Goal: Information Seeking & Learning: Check status

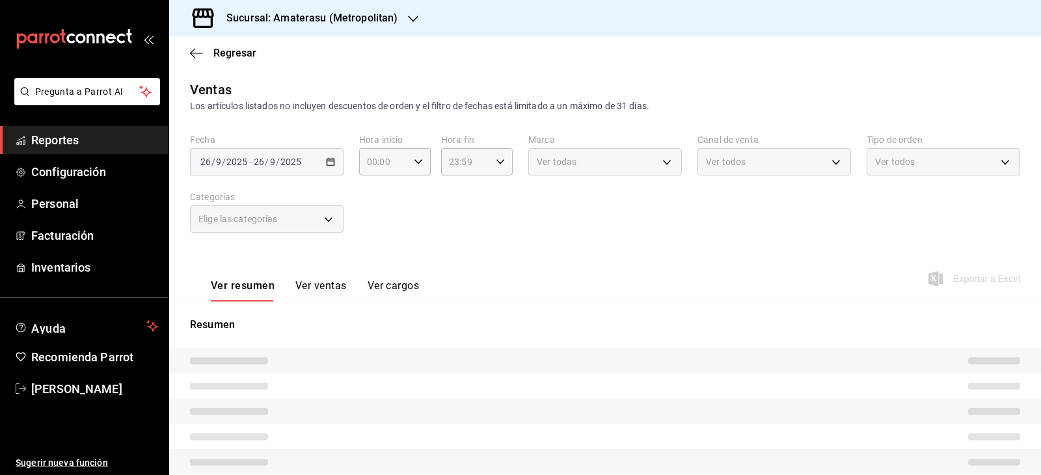
type input "05:00"
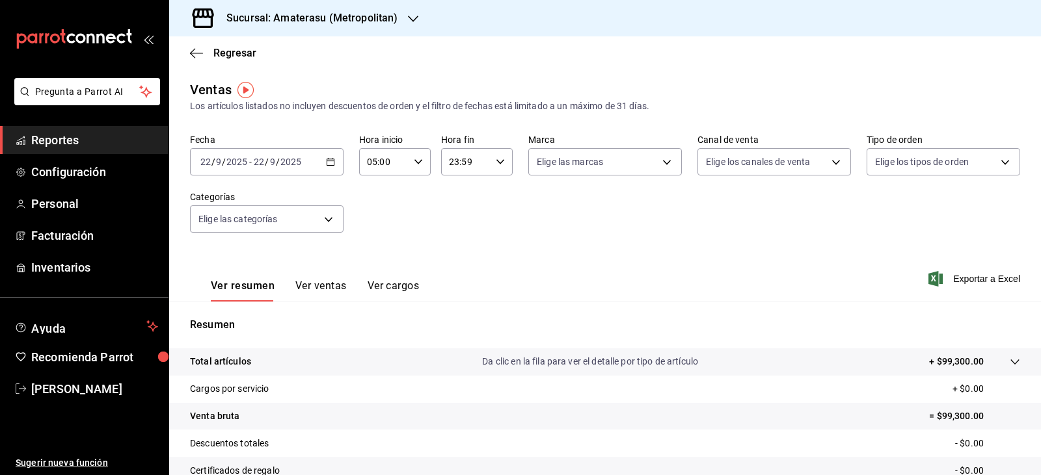
click at [500, 232] on div "Fecha 2025-09-22 22 / 9 / 2025 - 2025-09-22 22 / 9 / 2025 Hora inicio 05:00 Hor…" at bounding box center [605, 191] width 830 height 114
click at [544, 172] on body "Pregunta a Parrot AI Reportes Configuración Personal Facturación Inventarios Ay…" at bounding box center [520, 237] width 1041 height 475
click at [539, 285] on input "checkbox" at bounding box center [539, 286] width 12 height 12
checkbox input "true"
type input "f3afaab8-8c3d-4e49-a299-af9bdf6027b2"
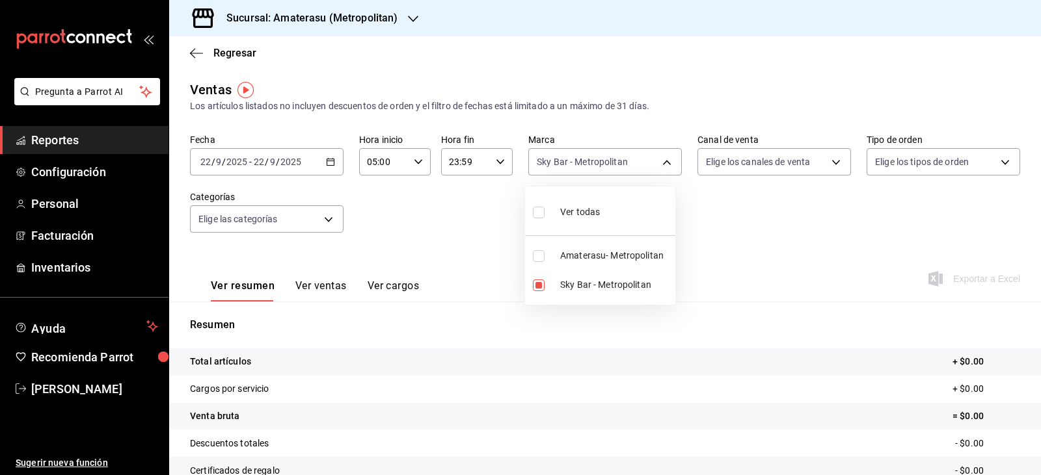
click at [410, 217] on div at bounding box center [520, 237] width 1041 height 475
click at [196, 49] on icon "button" at bounding box center [196, 53] width 13 height 12
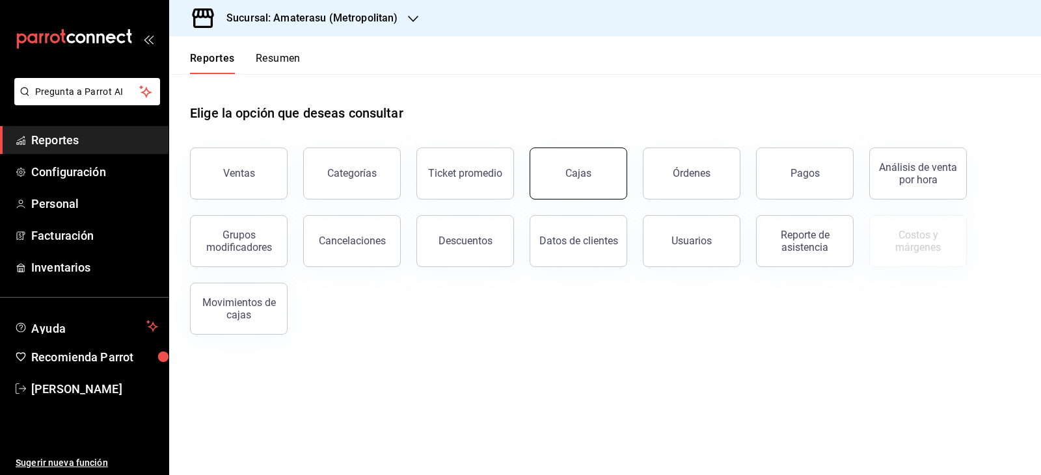
click at [614, 194] on link "Cajas" at bounding box center [578, 174] width 98 height 52
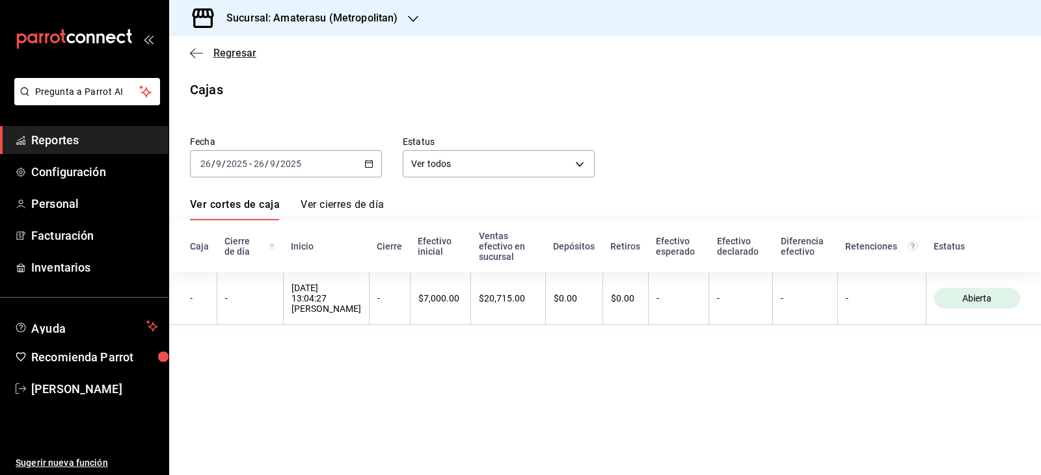
click at [190, 51] on icon "button" at bounding box center [196, 53] width 13 height 12
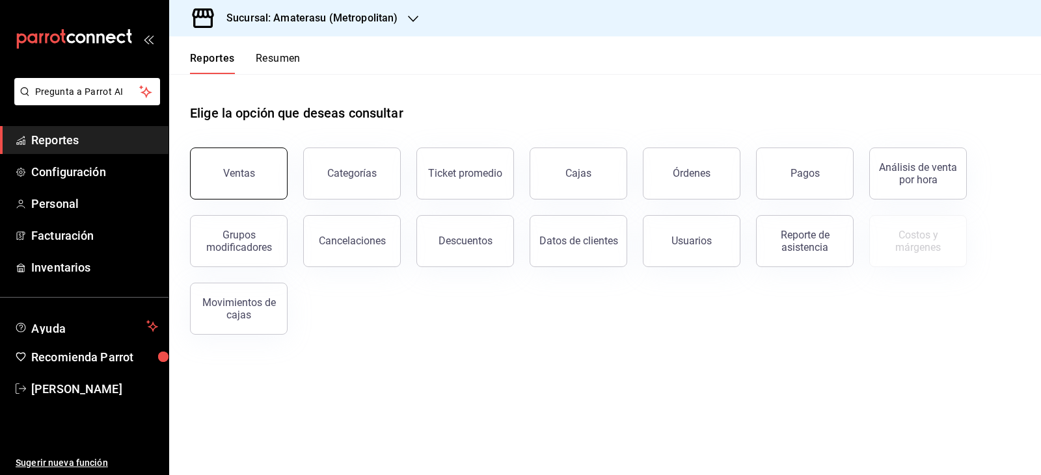
click at [228, 165] on button "Ventas" at bounding box center [239, 174] width 98 height 52
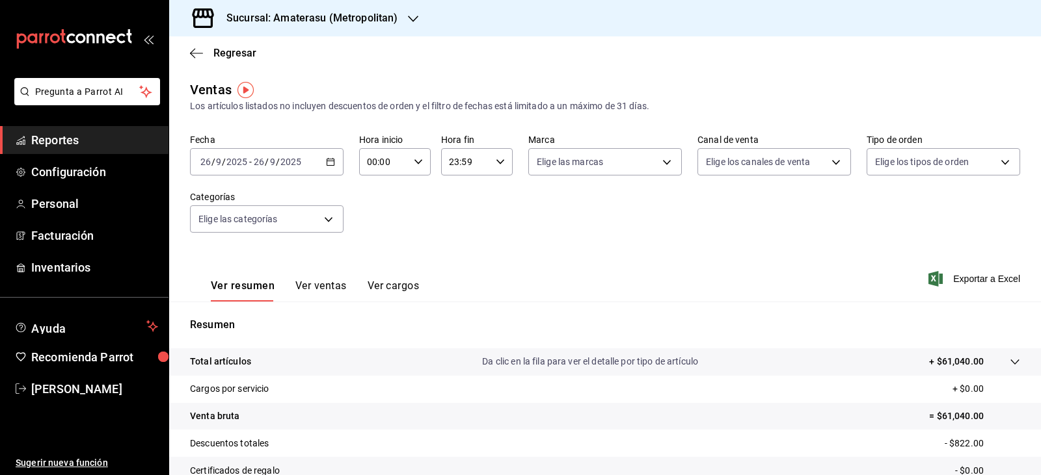
click at [418, 163] on icon "button" at bounding box center [418, 161] width 9 height 9
click at [377, 228] on button "05" at bounding box center [375, 221] width 31 height 26
type input "05:00"
click at [615, 182] on div at bounding box center [520, 237] width 1041 height 475
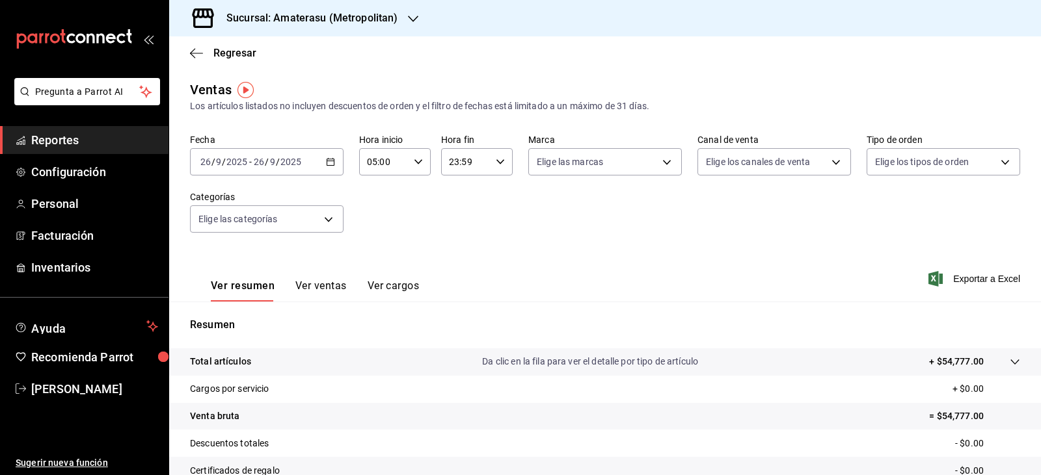
click at [611, 176] on div "Fecha 2025-09-26 26 / 9 / 2025 - 2025-09-26 26 / 9 / 2025 Hora inicio 05:00 Hor…" at bounding box center [605, 191] width 830 height 114
click at [610, 168] on body "Pregunta a Parrot AI Reportes Configuración Personal Facturación Inventarios Ay…" at bounding box center [520, 237] width 1041 height 475
click at [555, 280] on li "Sky Bar - Metropolitan" at bounding box center [600, 285] width 150 height 29
type input "f3afaab8-8c3d-4e49-a299-af9bdf6027b2"
checkbox input "true"
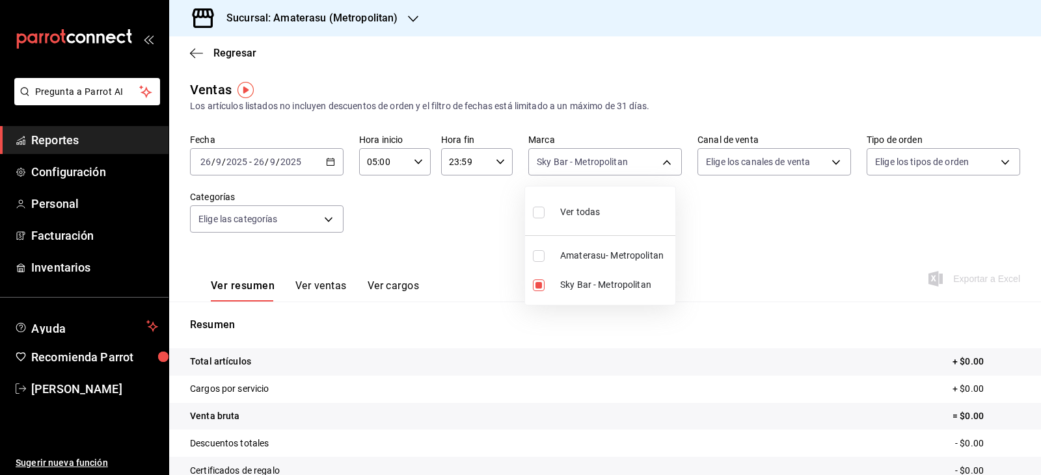
click at [438, 235] on div at bounding box center [520, 237] width 1041 height 475
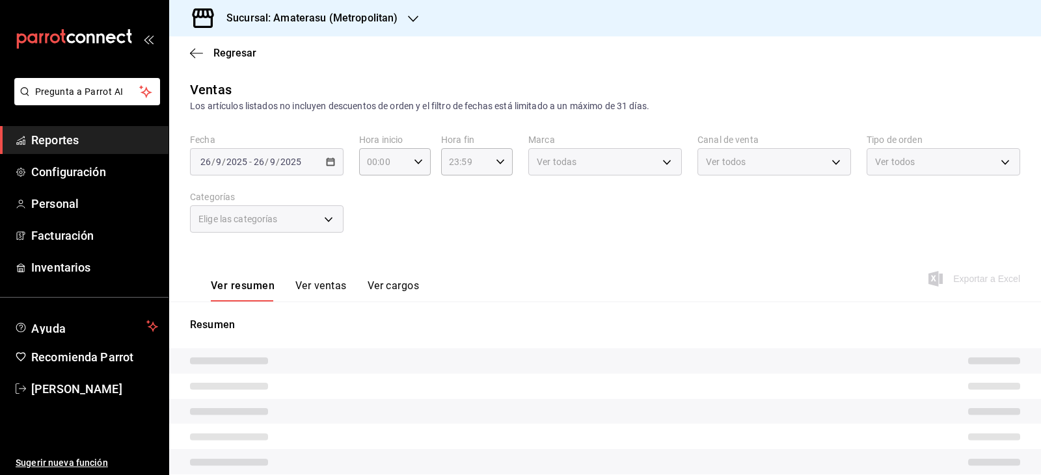
type input "05:00"
type input "e4cd7fcb-d45b-43ae-a99f-ad4ccfcd9032"
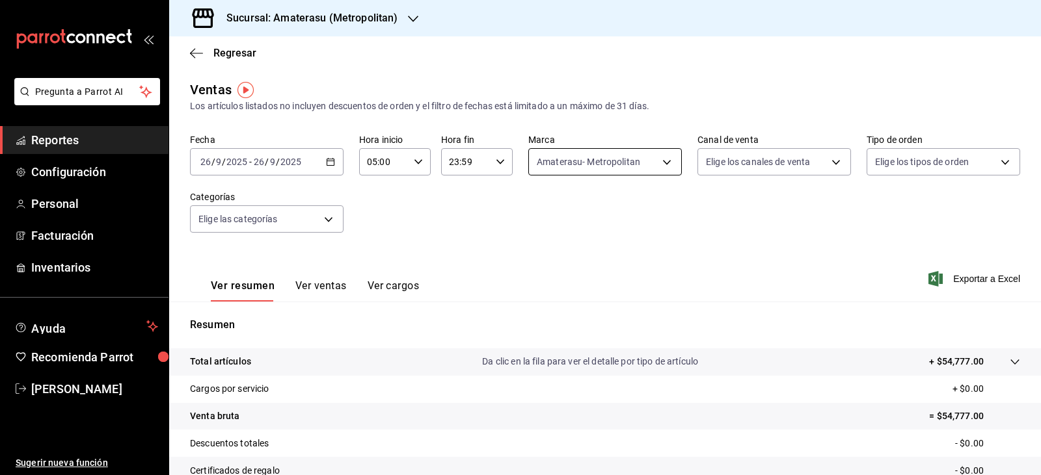
click at [651, 174] on body "Pregunta a Parrot AI Reportes Configuración Personal Facturación Inventarios Ay…" at bounding box center [520, 237] width 1041 height 475
click at [799, 285] on div at bounding box center [520, 237] width 1041 height 475
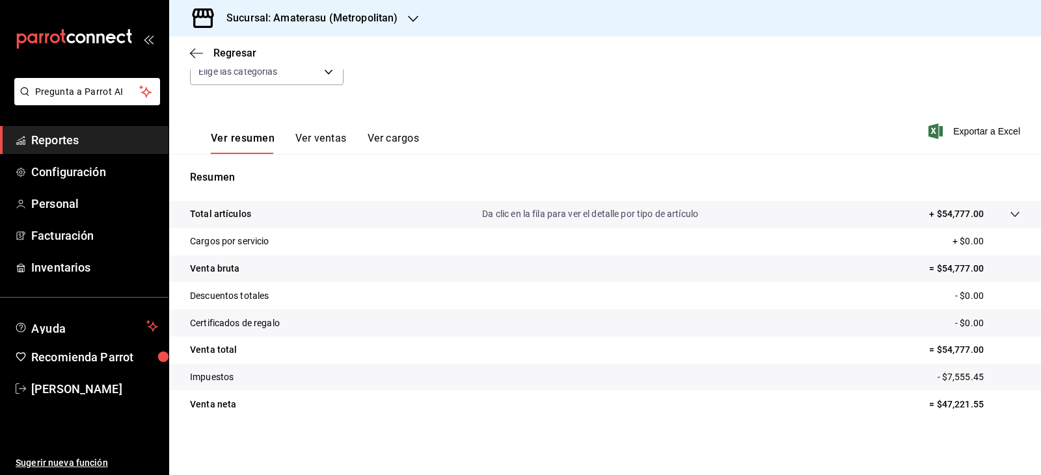
click at [672, 390] on tr "Impuestos - $7,555.45" at bounding box center [605, 377] width 872 height 27
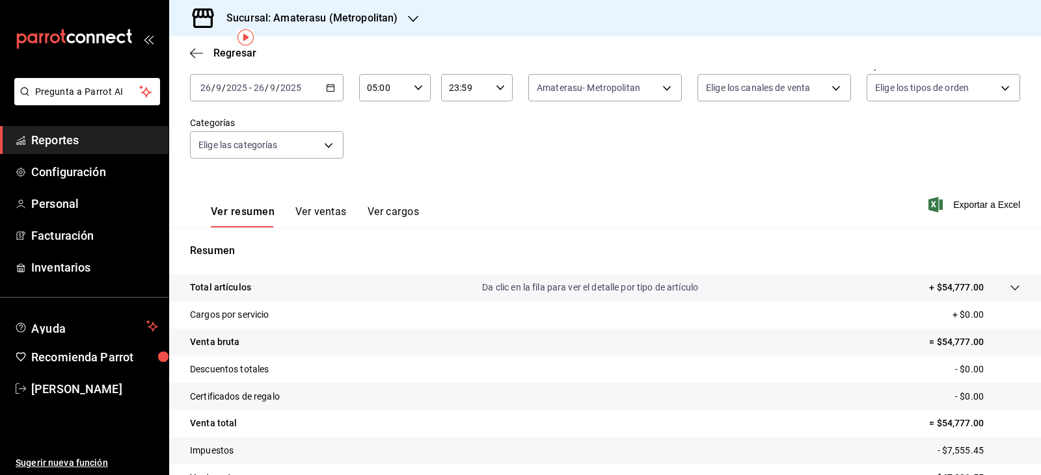
scroll to position [0, 0]
